Goal: Transaction & Acquisition: Purchase product/service

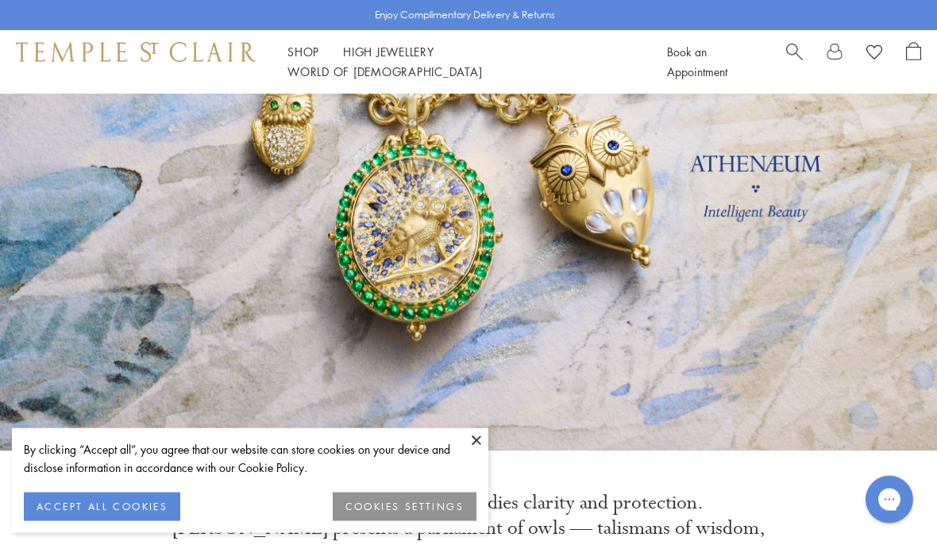
scroll to position [175, 0]
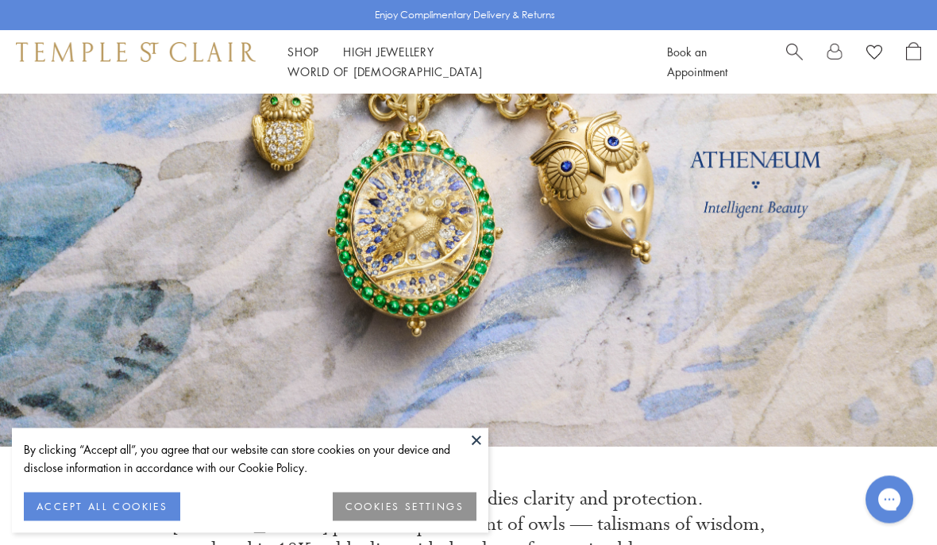
click at [119, 522] on button "ACCEPT ALL COOKIES" at bounding box center [102, 507] width 156 height 29
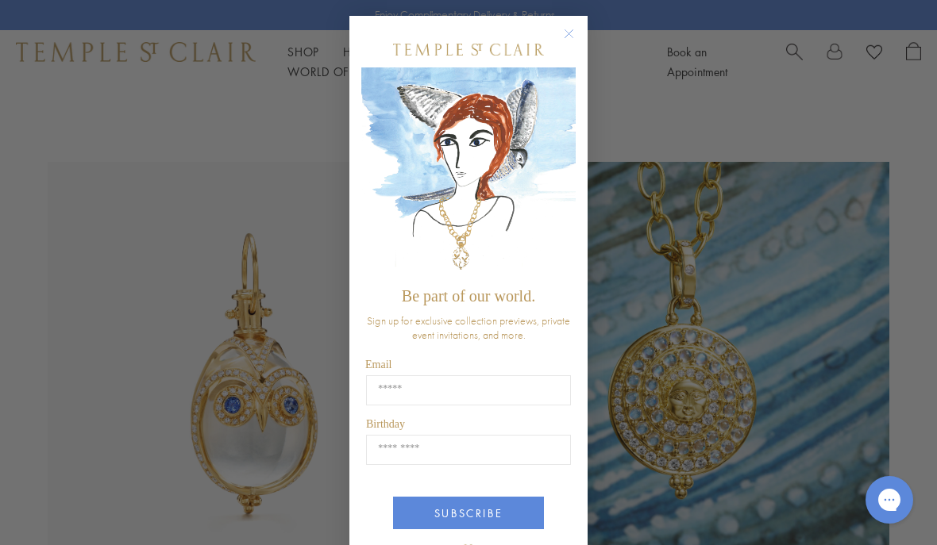
scroll to position [688, 0]
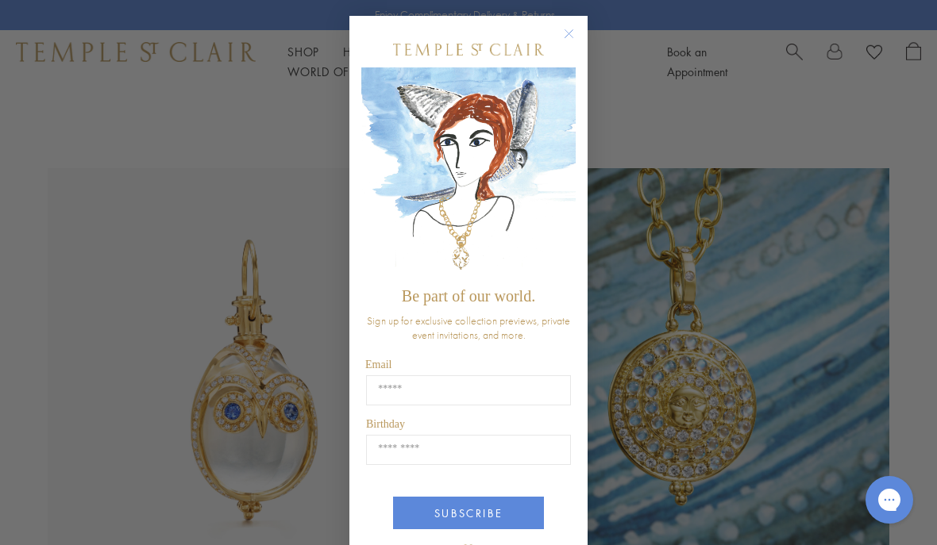
click at [574, 37] on circle "Close dialog" at bounding box center [569, 34] width 19 height 19
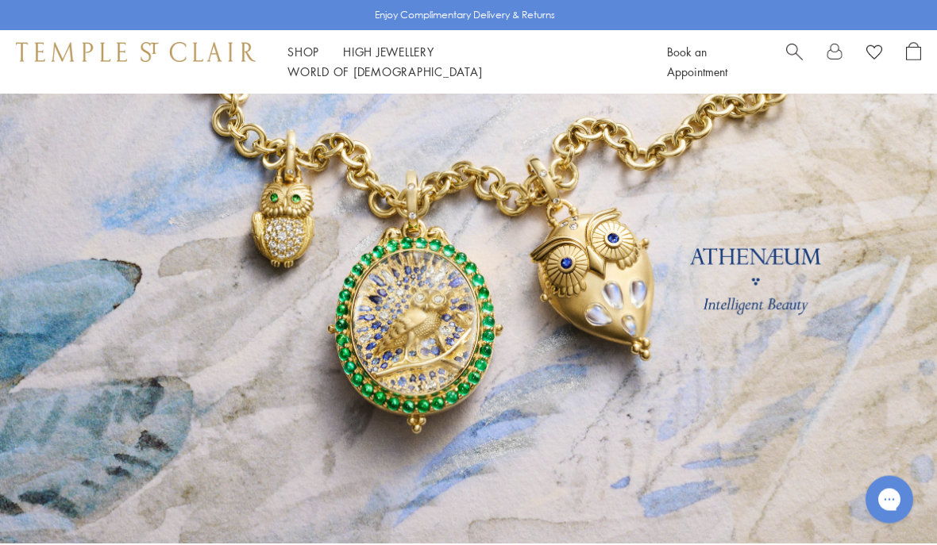
scroll to position [66, 0]
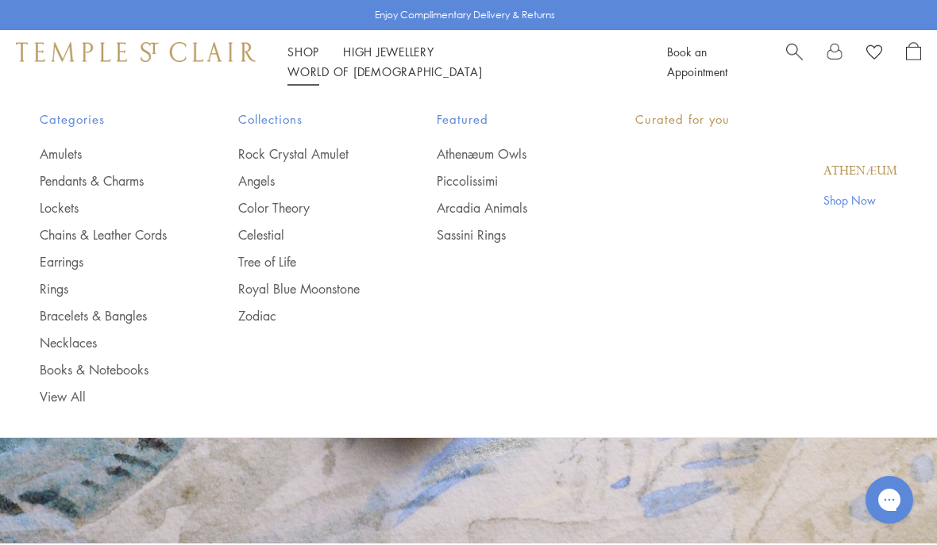
click at [317, 53] on li "Shop Shop Categories Amulets Pendants & Charms Lockets Chains & Leather Cords E…" at bounding box center [303, 52] width 32 height 20
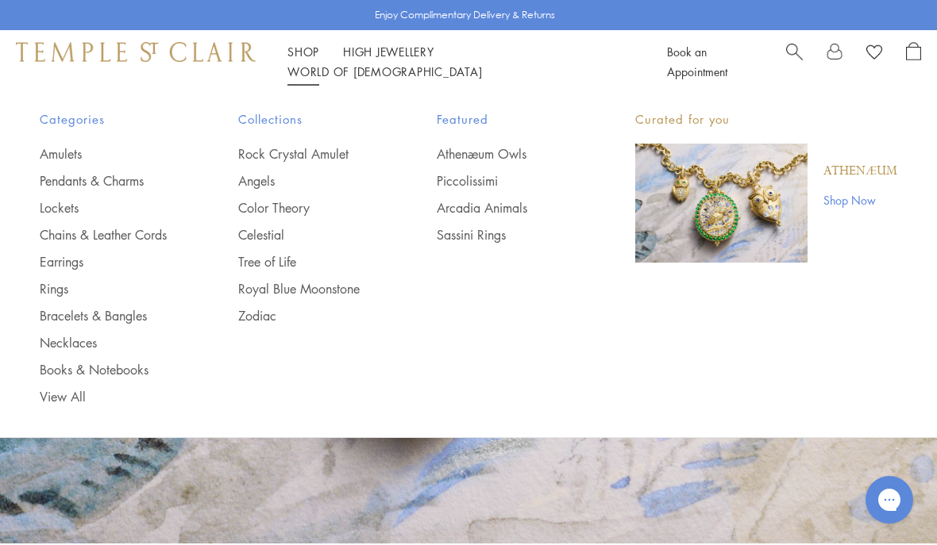
click at [126, 176] on link "Pendants & Charms" at bounding box center [107, 180] width 135 height 17
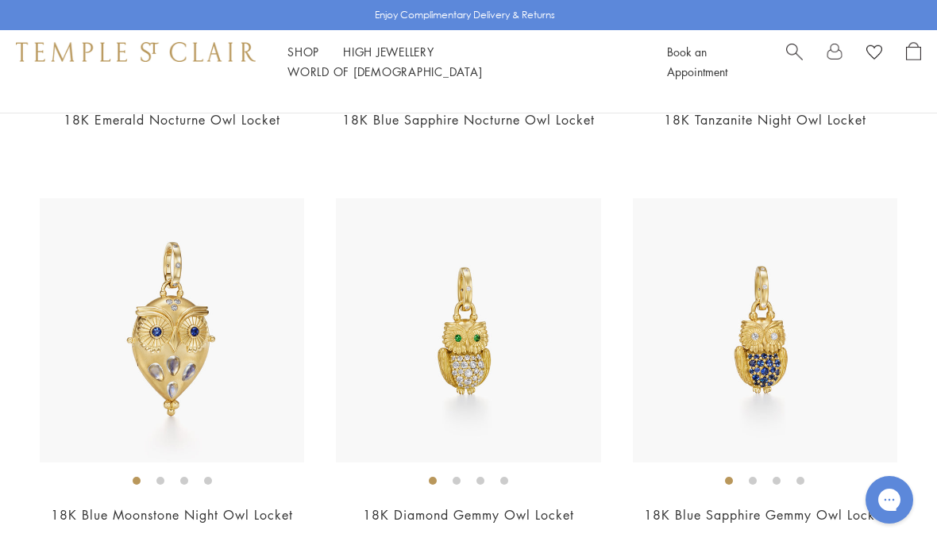
scroll to position [512, 0]
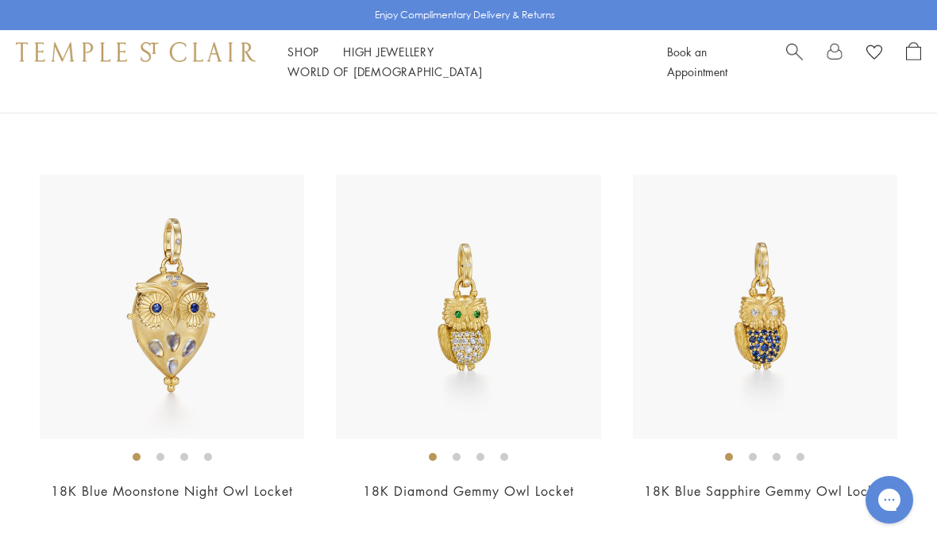
click at [517, 333] on img at bounding box center [468, 307] width 264 height 264
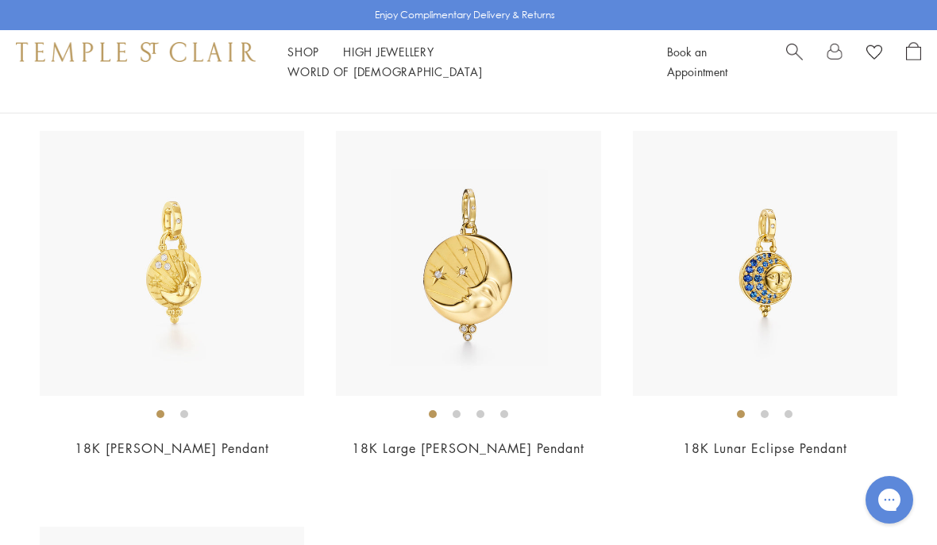
scroll to position [8338, 0]
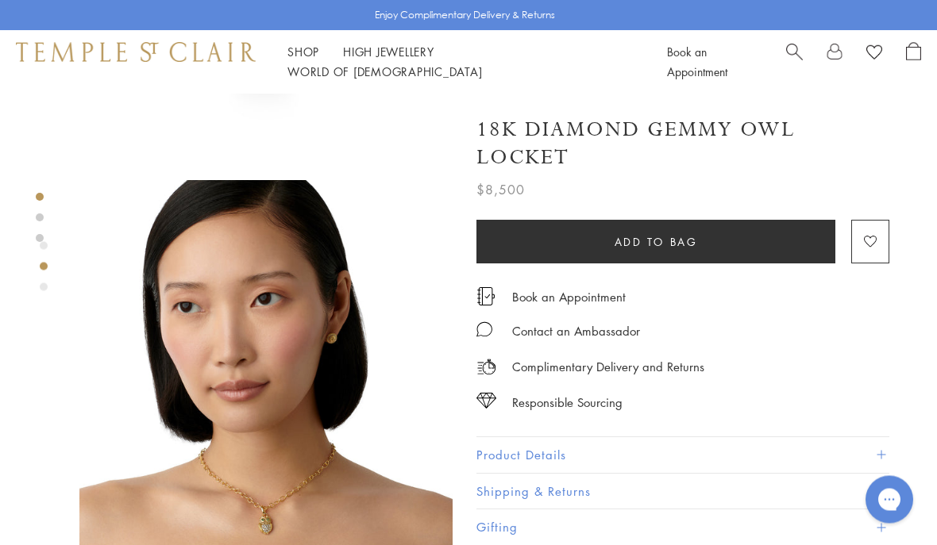
scroll to position [310, 0]
click at [888, 448] on button "Product Details" at bounding box center [682, 455] width 413 height 36
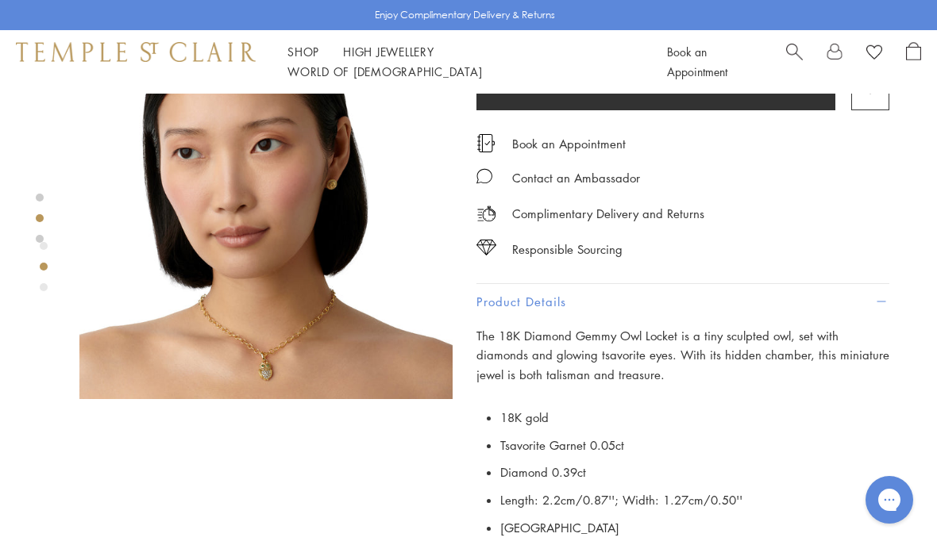
scroll to position [463, 0]
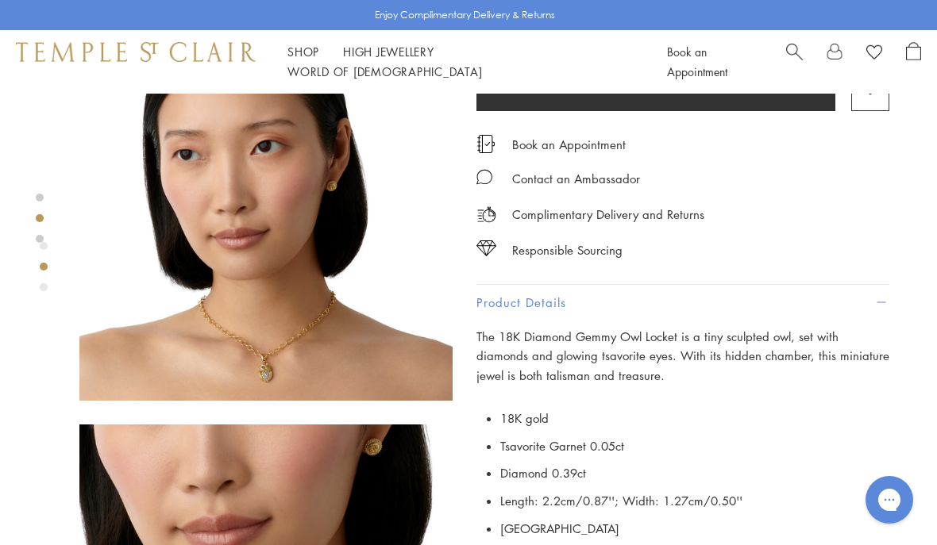
click at [268, 334] on img at bounding box center [265, 214] width 373 height 373
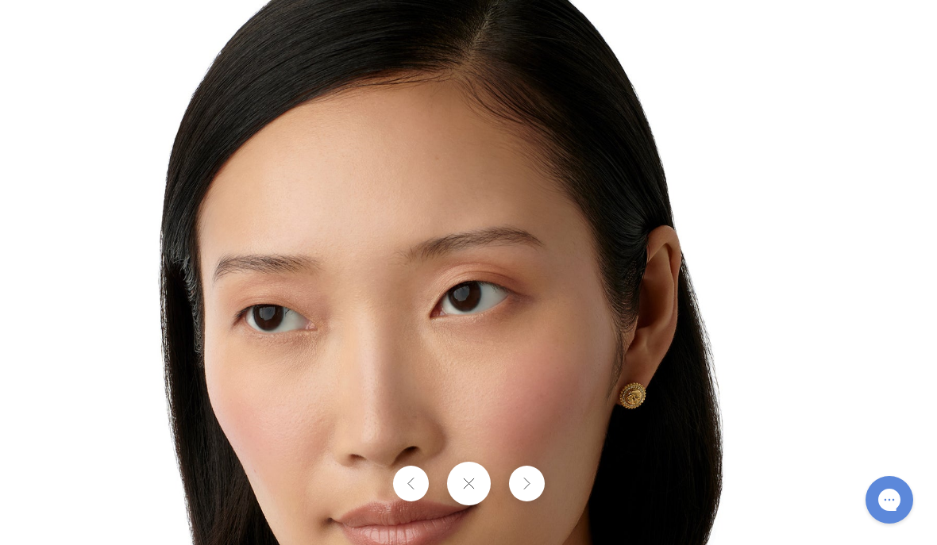
scroll to position [534, 0]
